Goal: Communication & Community: Answer question/provide support

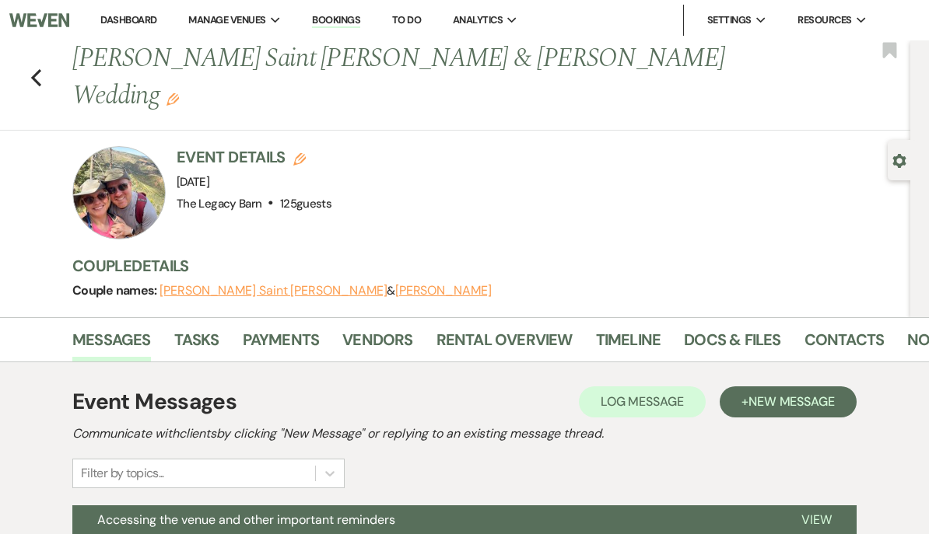
click at [121, 17] on link "Dashboard" at bounding box center [128, 19] width 56 height 13
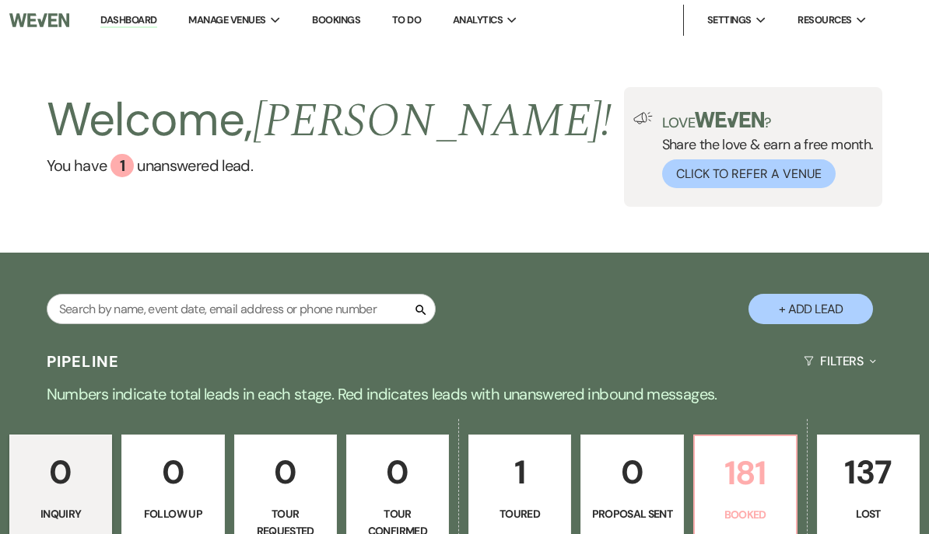
click at [748, 474] on p "181" at bounding box center [745, 473] width 82 height 52
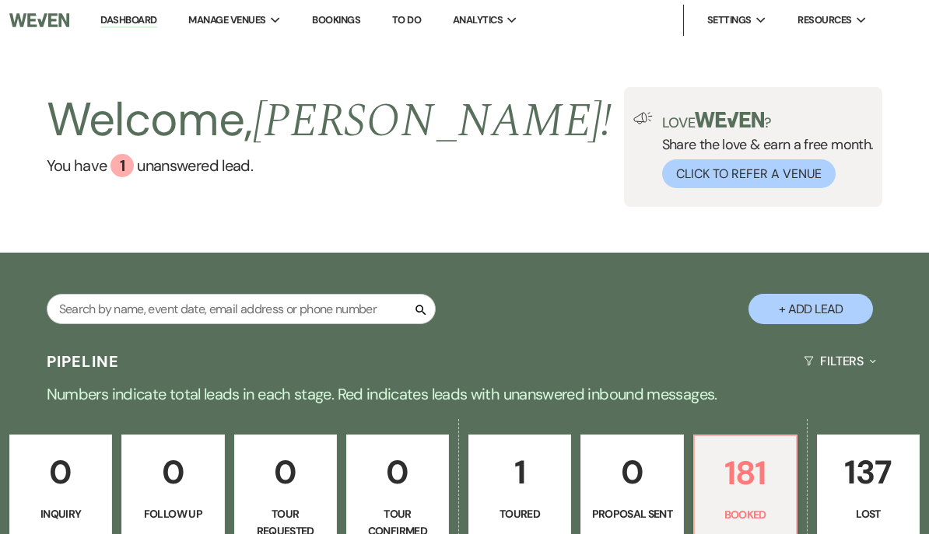
scroll to position [397, 0]
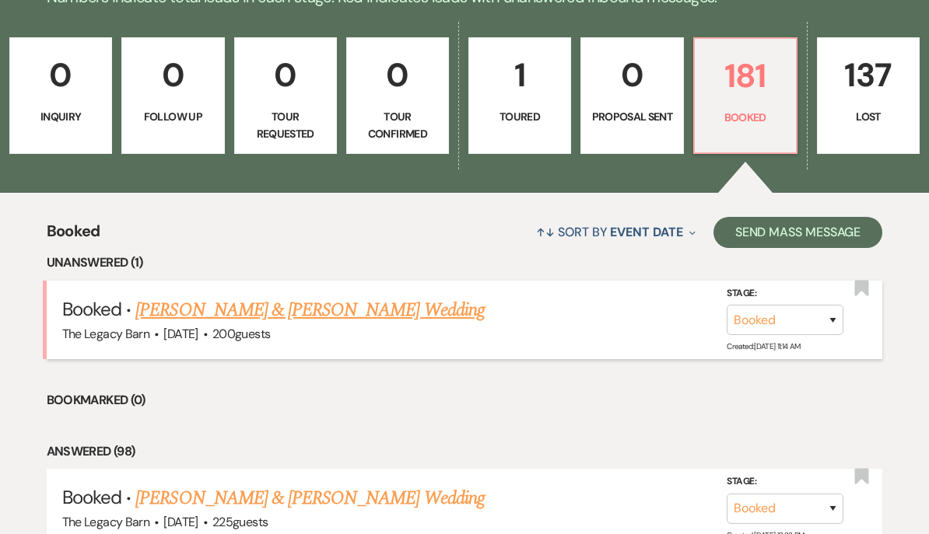
click at [198, 315] on link "[PERSON_NAME] & [PERSON_NAME] Wedding" at bounding box center [309, 310] width 348 height 28
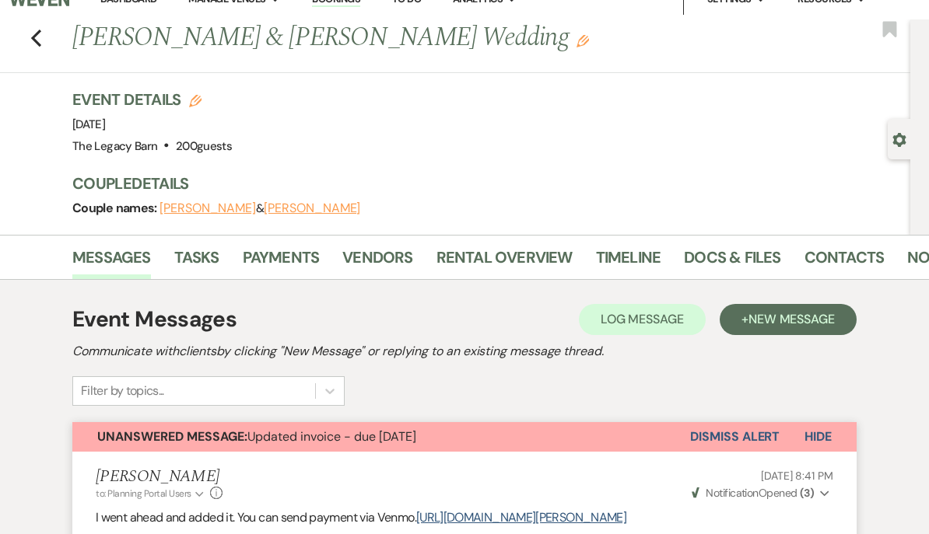
scroll to position [48, 0]
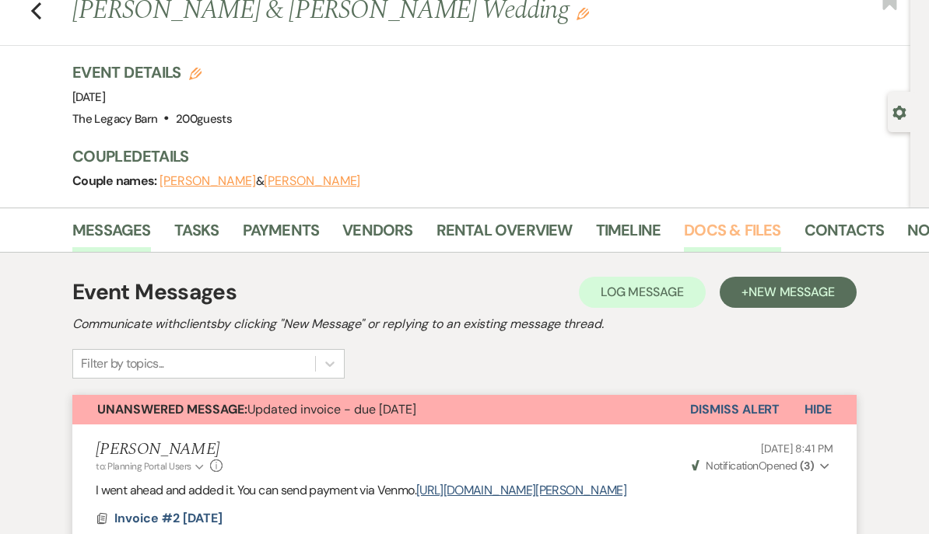
click at [726, 225] on link "Docs & Files" at bounding box center [732, 235] width 96 height 34
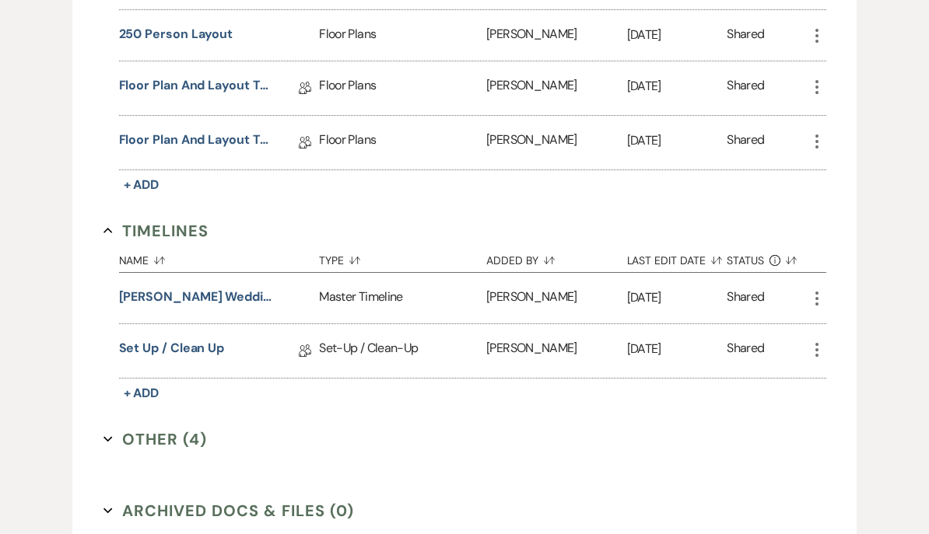
scroll to position [1223, 0]
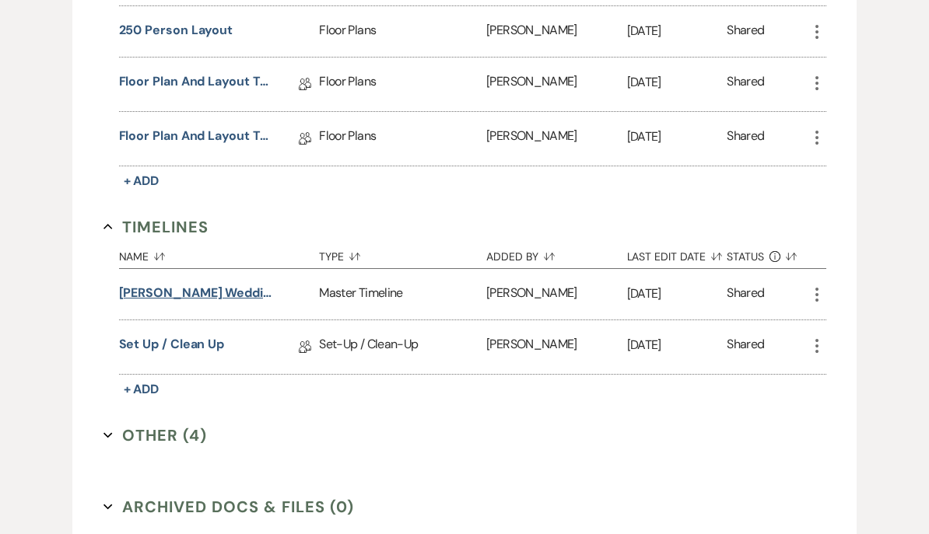
click at [195, 295] on button "[PERSON_NAME] wedding timeline" at bounding box center [197, 293] width 156 height 19
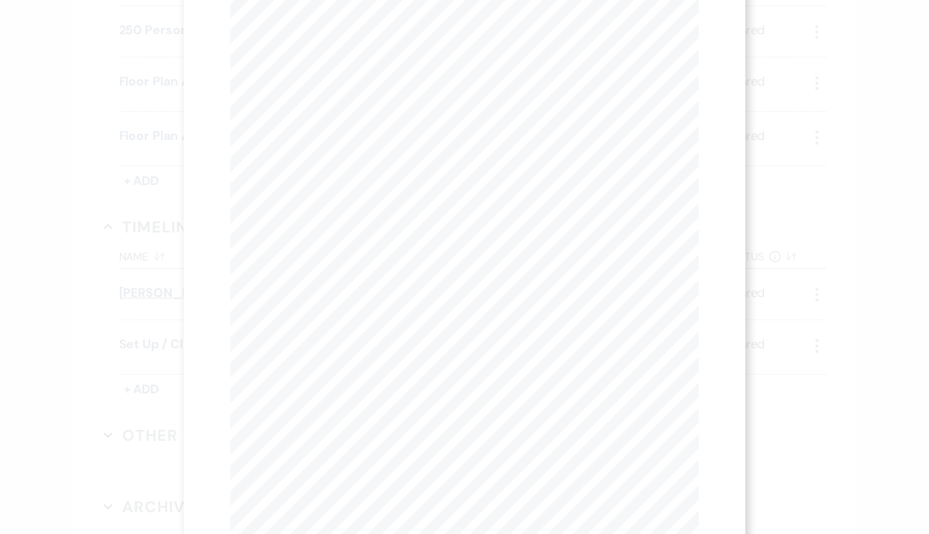
scroll to position [114, 0]
click at [103, 460] on div "X Previous Previous Next Next Page 1 of 1 - Zoom + Download TIMELINE 1:00pm - p…" at bounding box center [464, 267] width 929 height 534
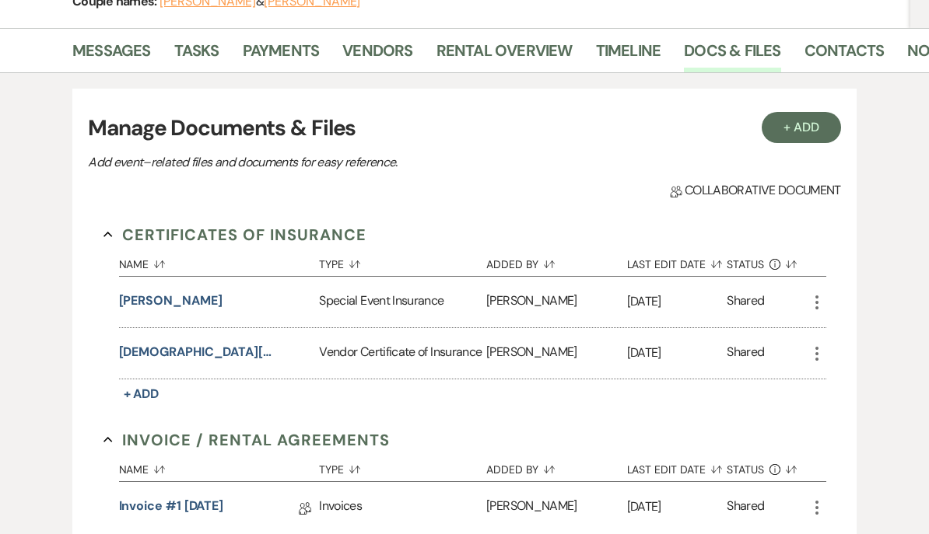
scroll to position [0, 0]
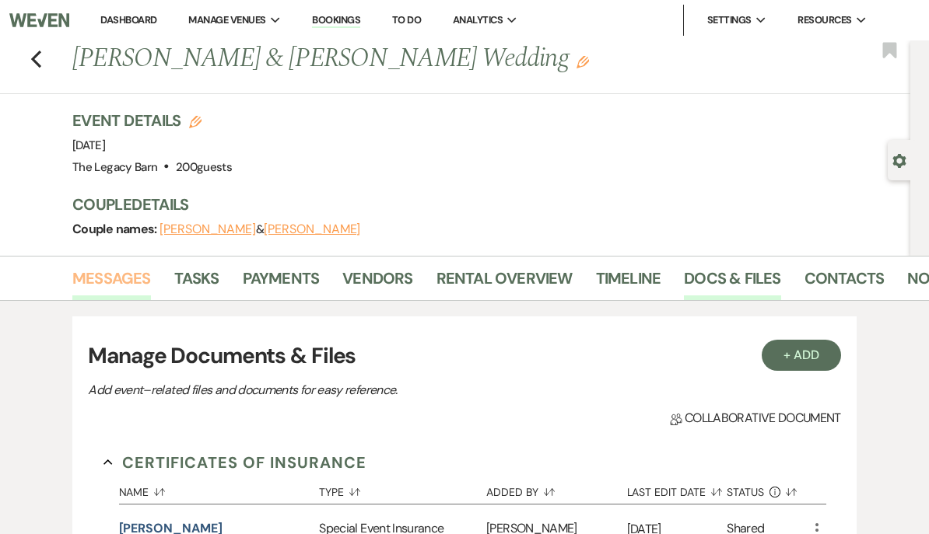
click at [111, 281] on link "Messages" at bounding box center [111, 283] width 79 height 34
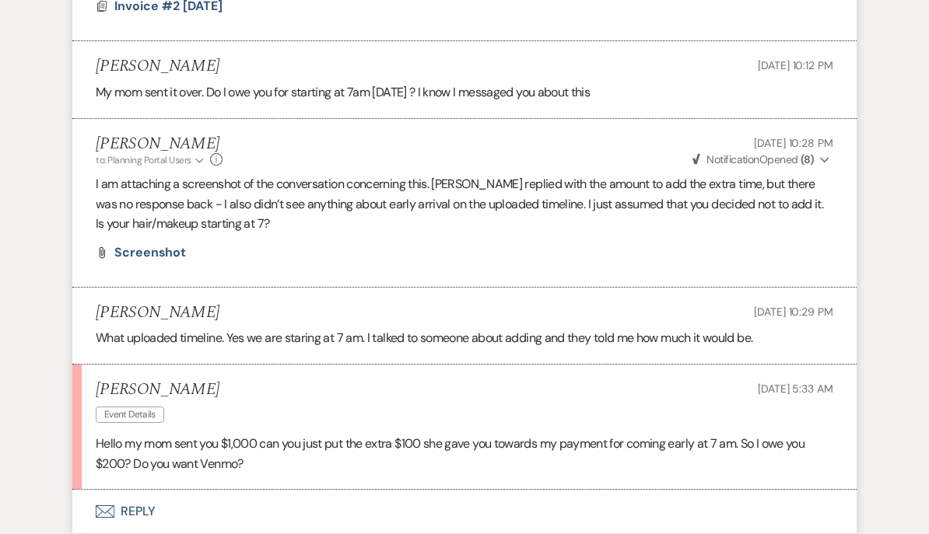
scroll to position [588, 0]
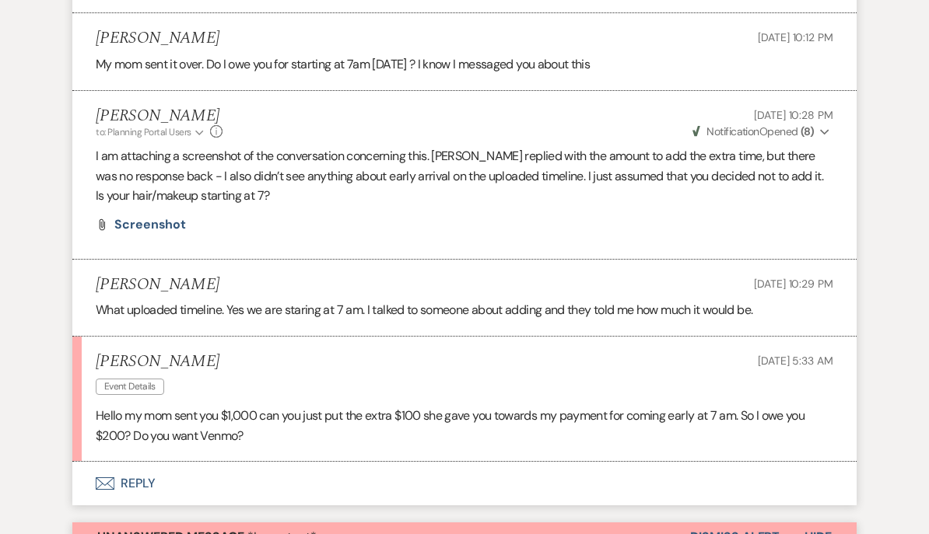
click at [131, 483] on button "Envelope Reply" at bounding box center [464, 485] width 784 height 44
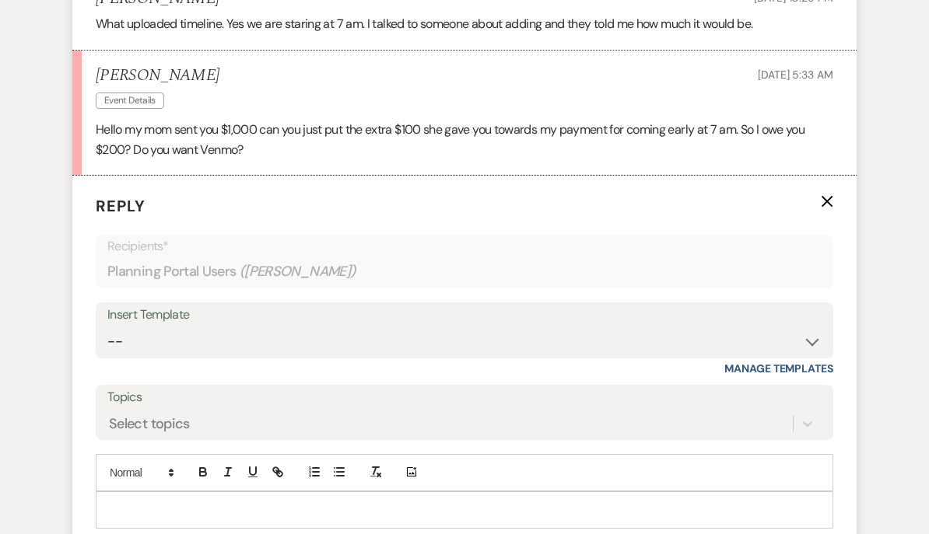
scroll to position [901, 0]
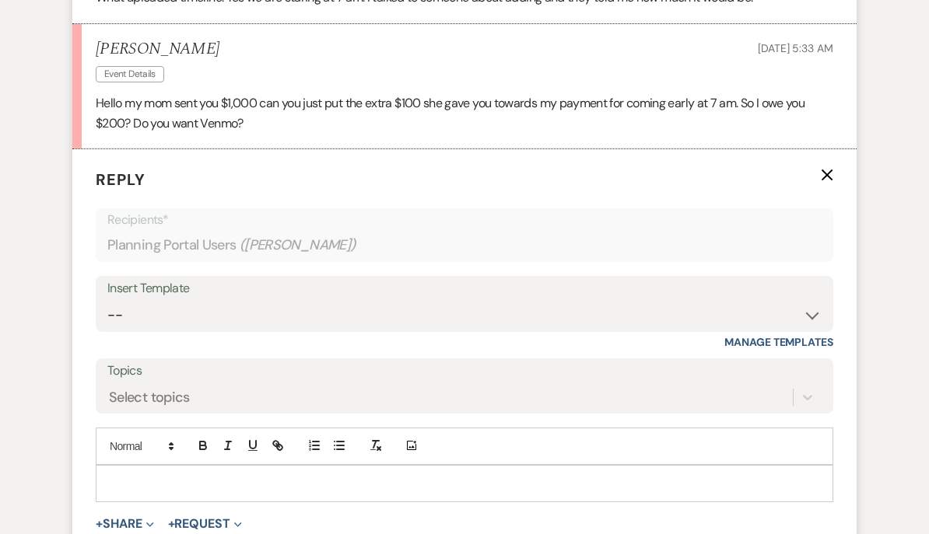
click at [117, 484] on div at bounding box center [464, 485] width 736 height 36
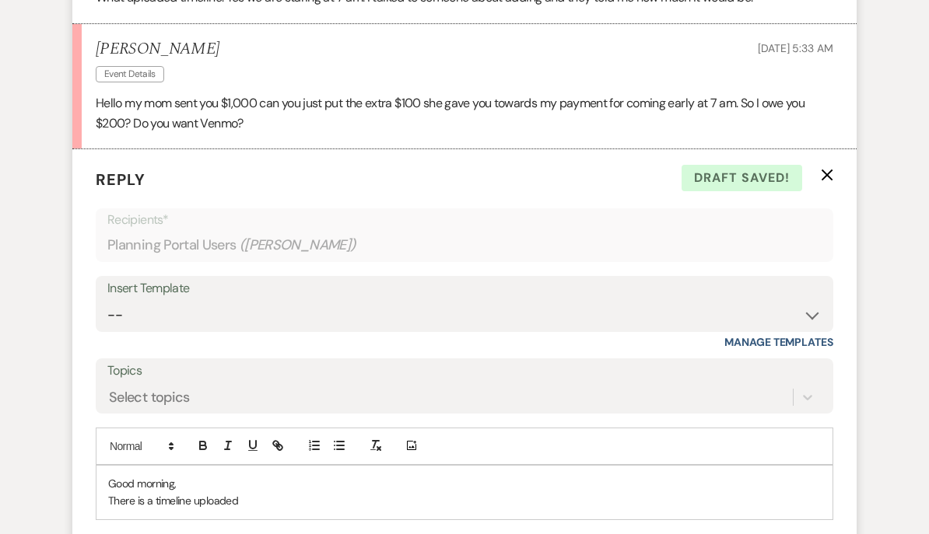
click at [149, 500] on p "There is a timeline uploaded" at bounding box center [464, 500] width 712 height 17
click at [152, 492] on p "There is a timeline uploaded" at bounding box center [464, 500] width 712 height 17
click at [274, 495] on p "There was a timeline uploaded" at bounding box center [464, 500] width 712 height 17
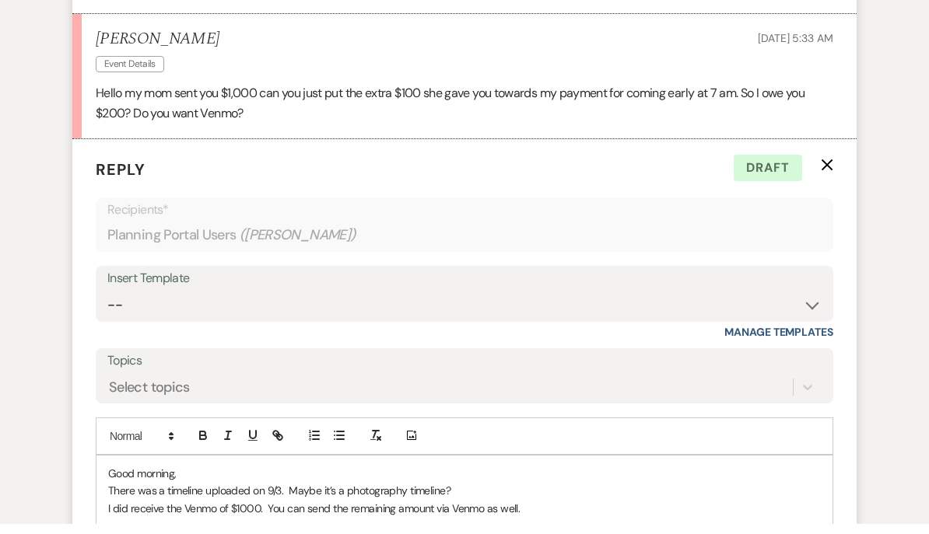
click at [266, 510] on p "I did receive the Venmo of $1000. You can send the remaining amount via Venmo a…" at bounding box center [464, 518] width 712 height 17
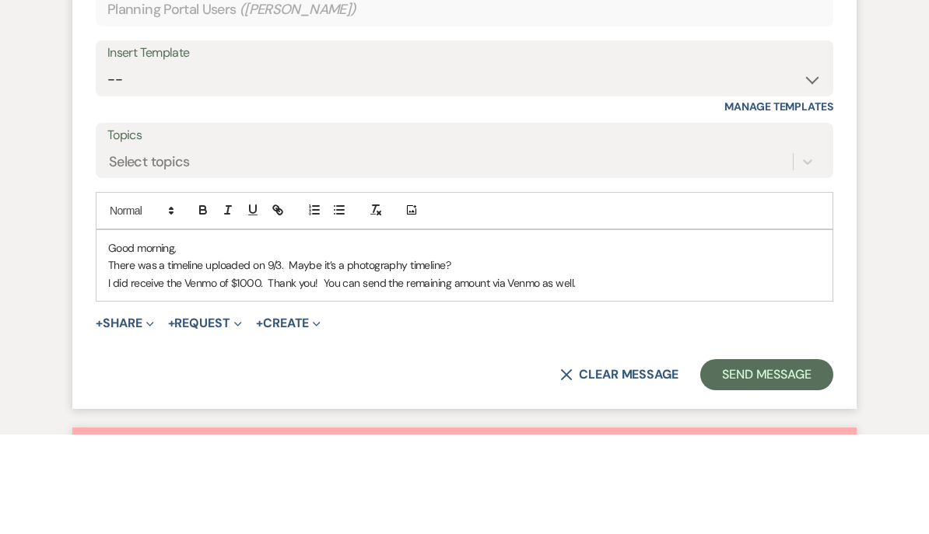
scroll to position [1044, 0]
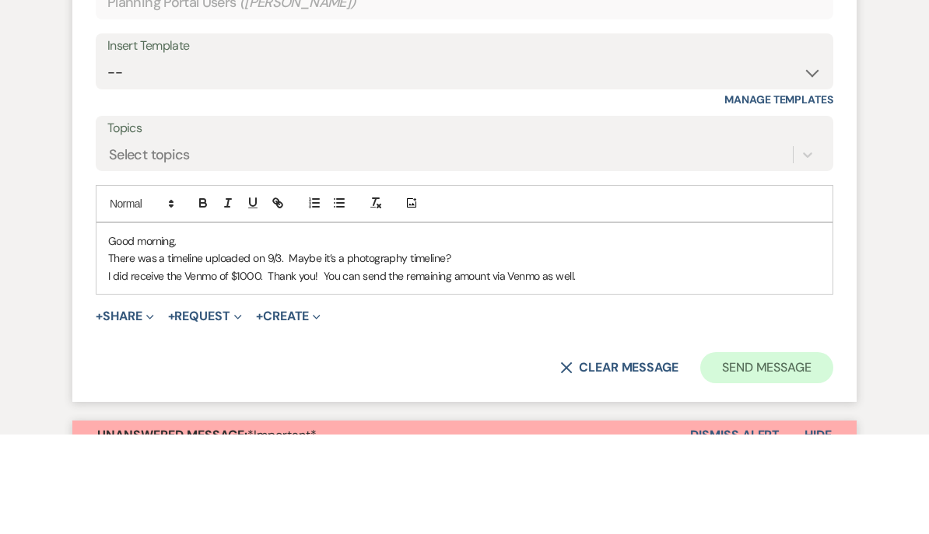
click at [755, 452] on button "Send Message" at bounding box center [766, 467] width 133 height 31
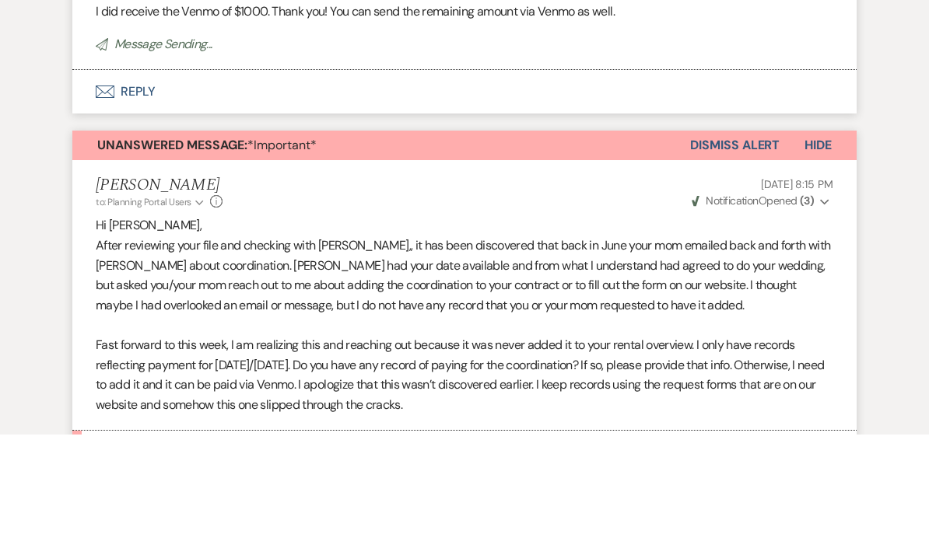
scroll to position [1144, 0]
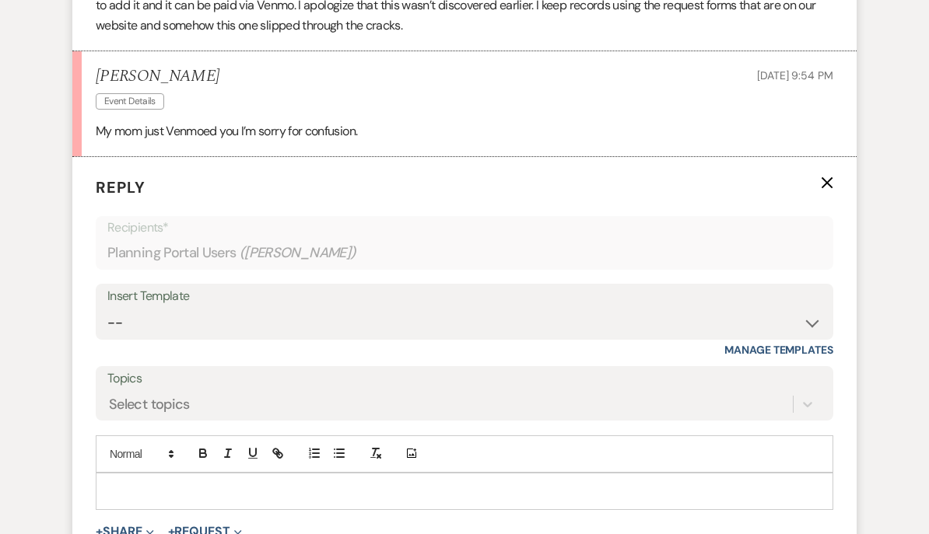
scroll to position [1592, 0]
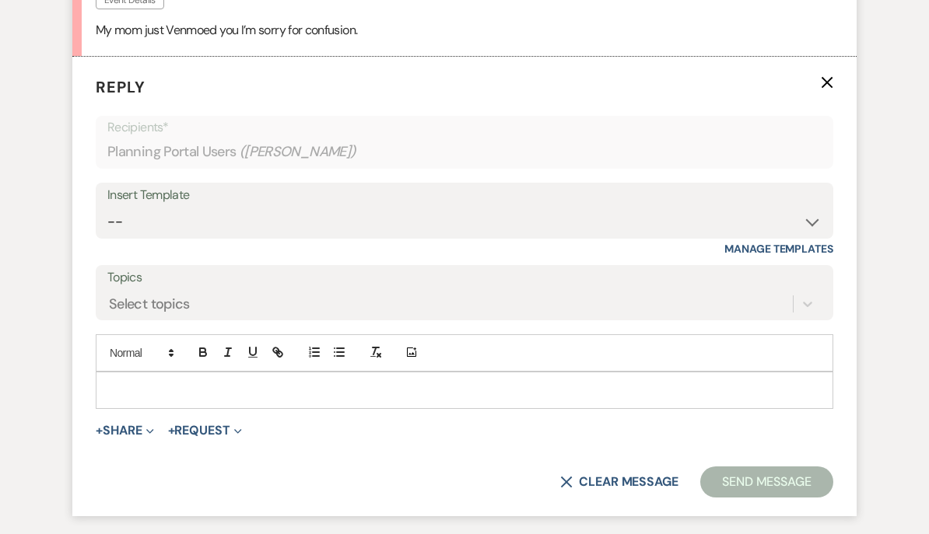
click at [104, 374] on div at bounding box center [464, 391] width 736 height 36
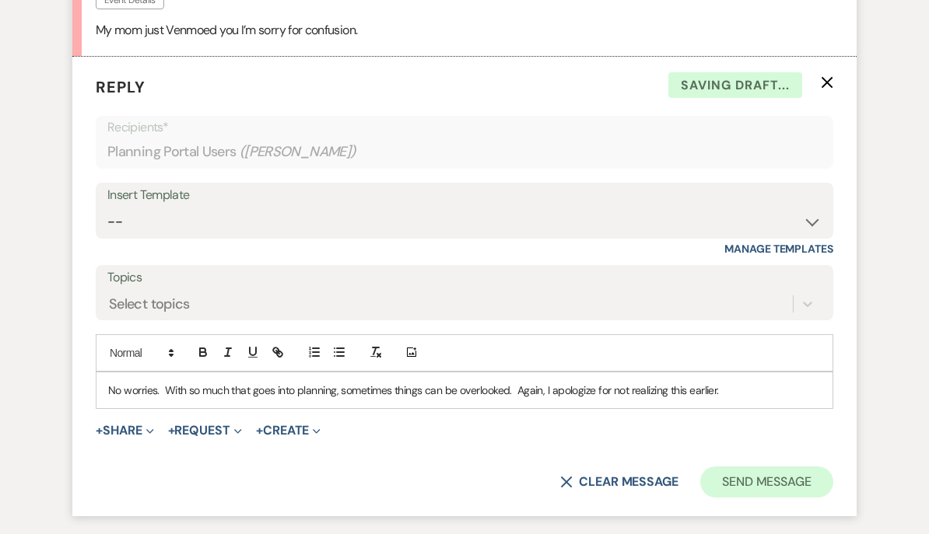
click at [783, 474] on button "Send Message" at bounding box center [766, 482] width 133 height 31
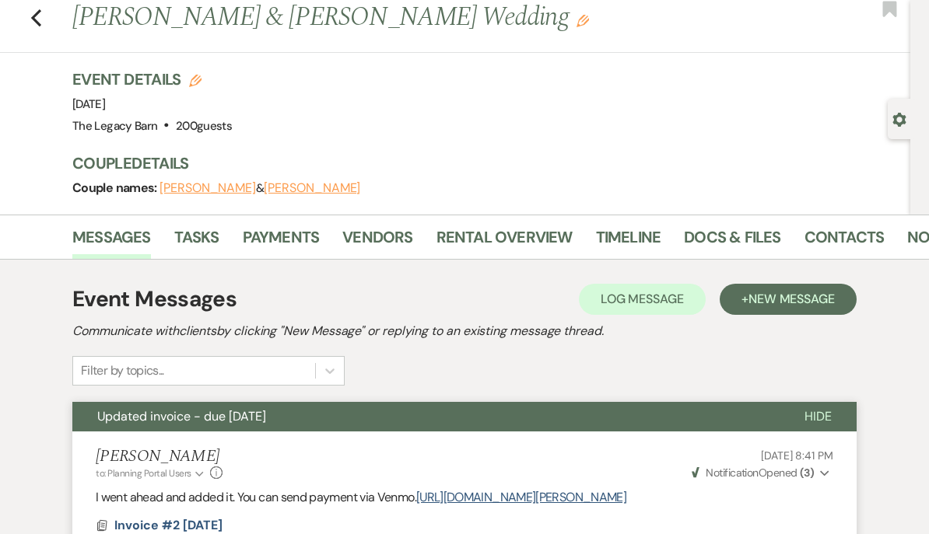
scroll to position [0, 0]
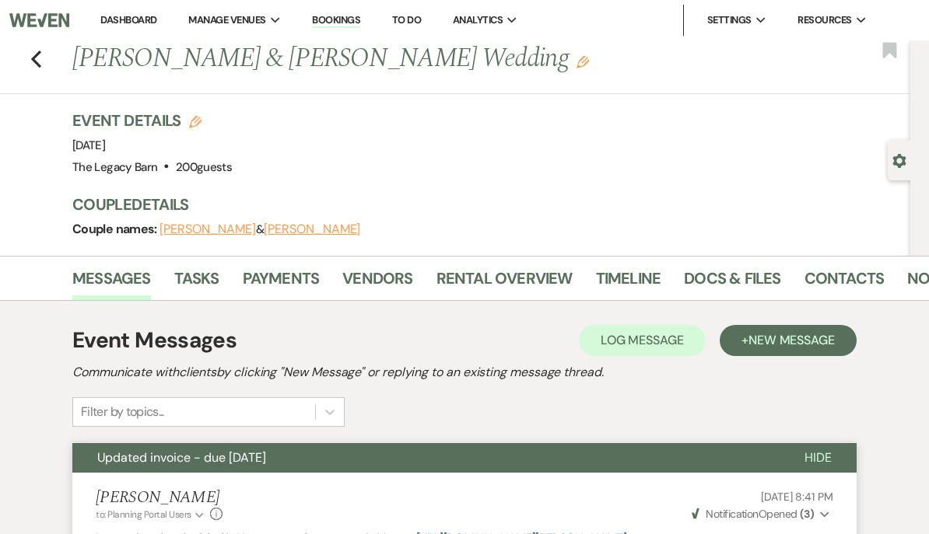
click at [122, 16] on link "Dashboard" at bounding box center [128, 19] width 56 height 13
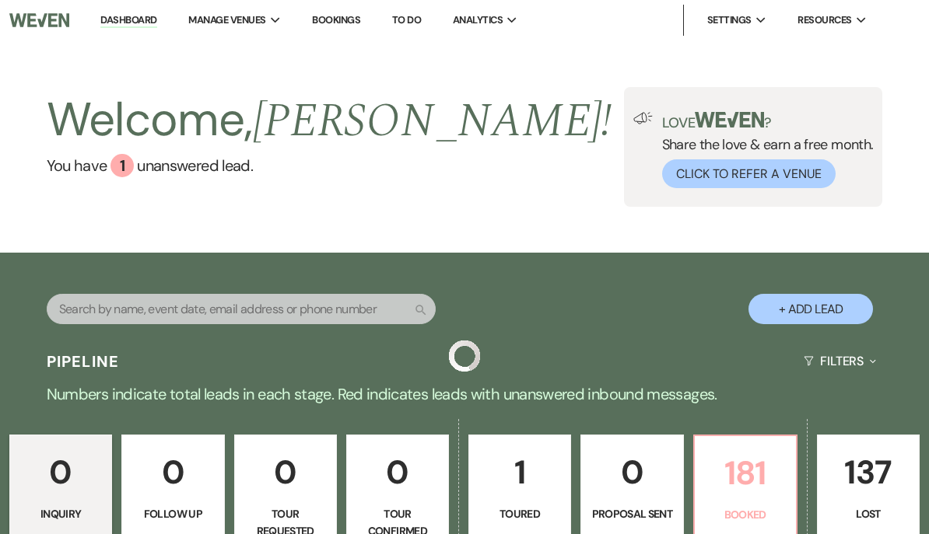
click at [750, 468] on p "181" at bounding box center [745, 473] width 82 height 52
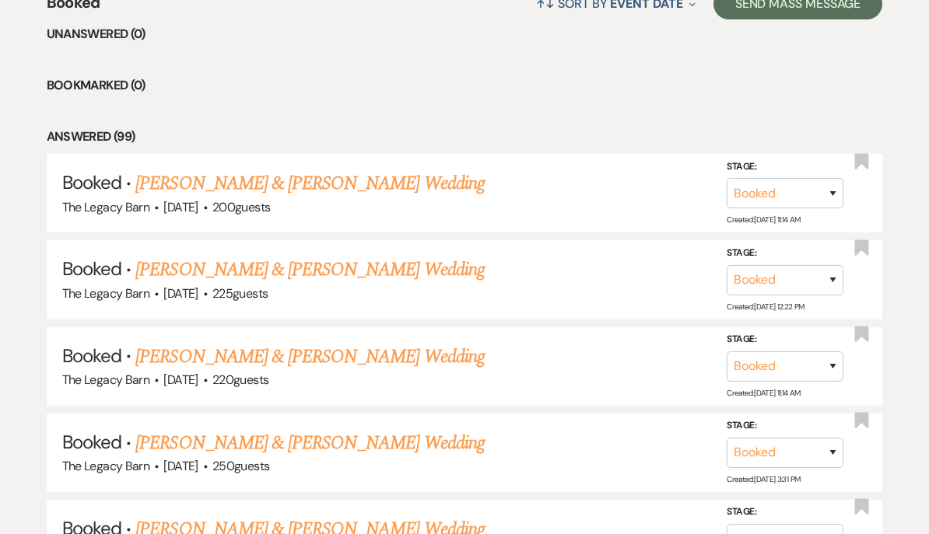
scroll to position [626, 0]
click at [186, 183] on link "[PERSON_NAME] & [PERSON_NAME] Wedding" at bounding box center [309, 184] width 348 height 28
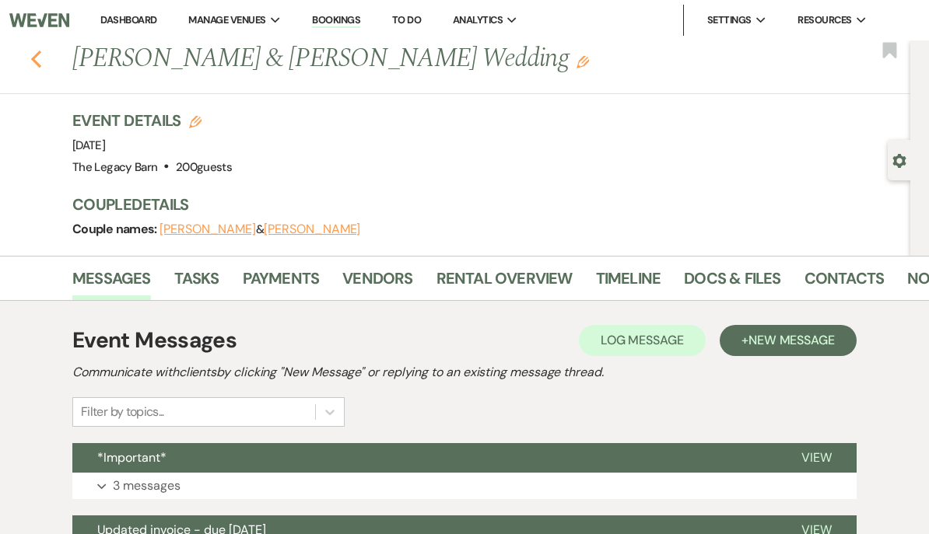
click at [34, 55] on icon "Previous" at bounding box center [36, 59] width 12 height 19
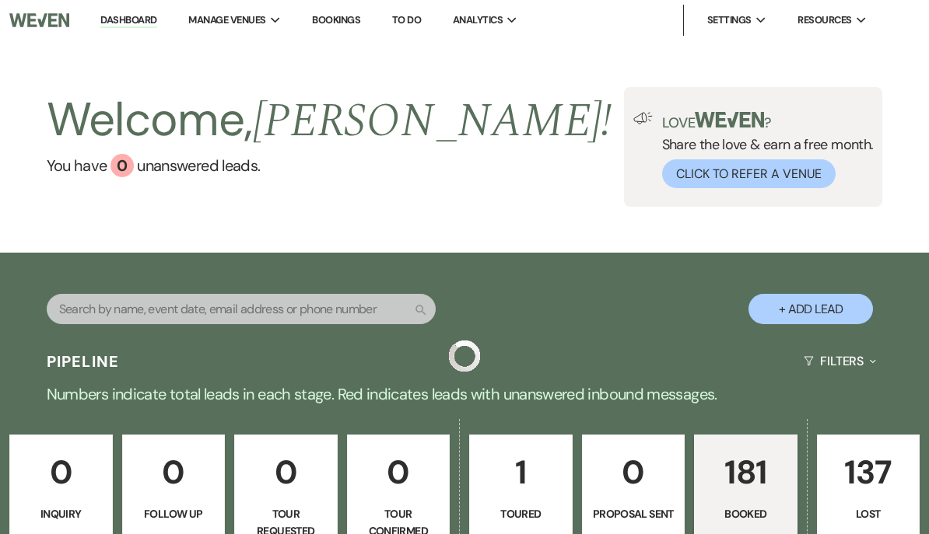
scroll to position [698, 0]
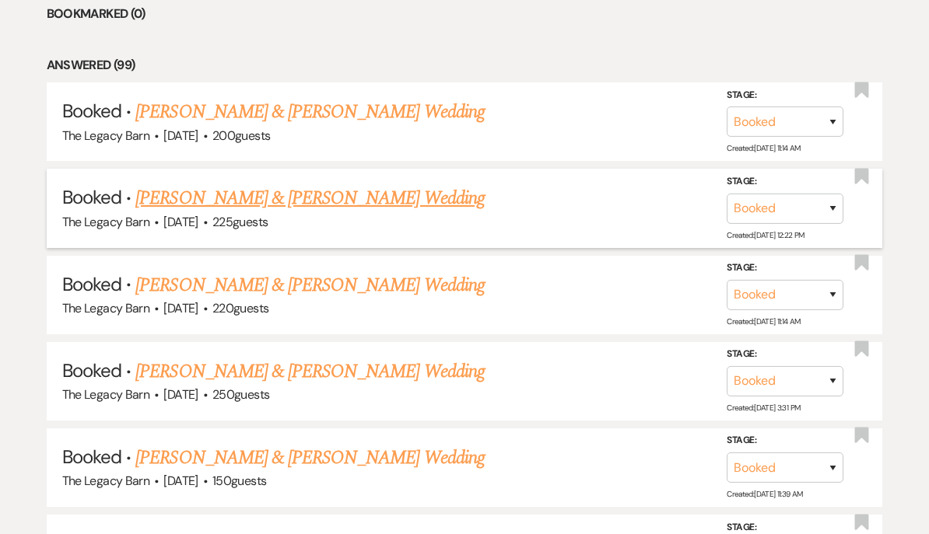
click at [187, 198] on link "[PERSON_NAME] & [PERSON_NAME] Wedding" at bounding box center [309, 198] width 348 height 28
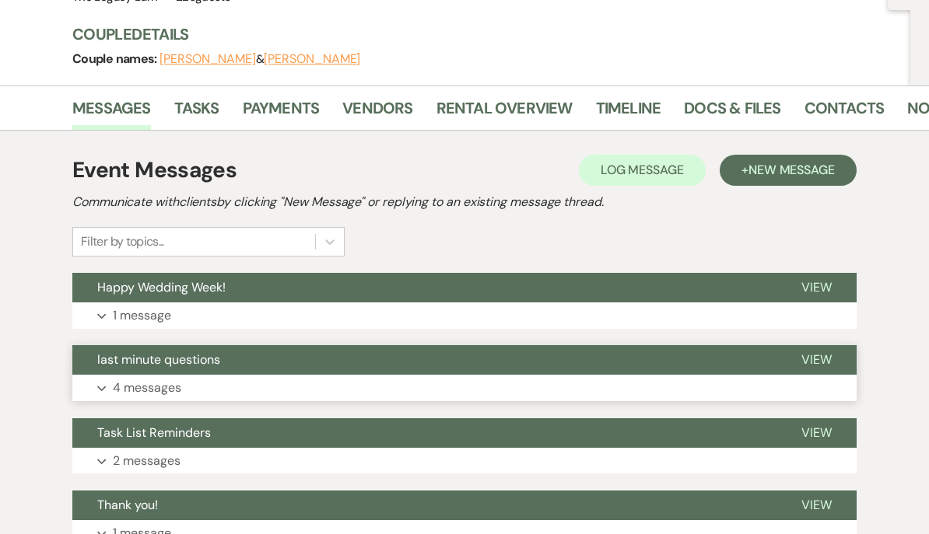
click at [134, 366] on span "last minute questions" at bounding box center [158, 360] width 123 height 16
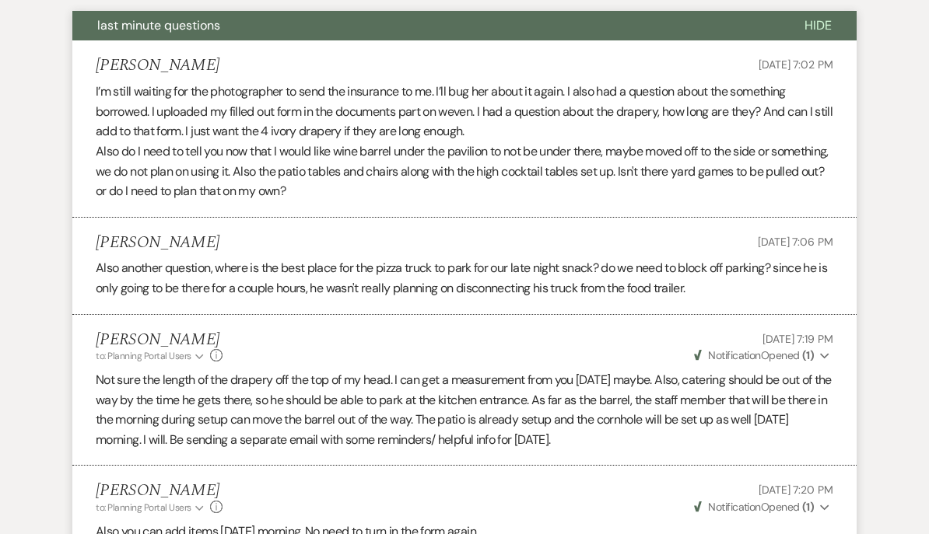
scroll to position [541, 0]
